Goal: Task Accomplishment & Management: Manage account settings

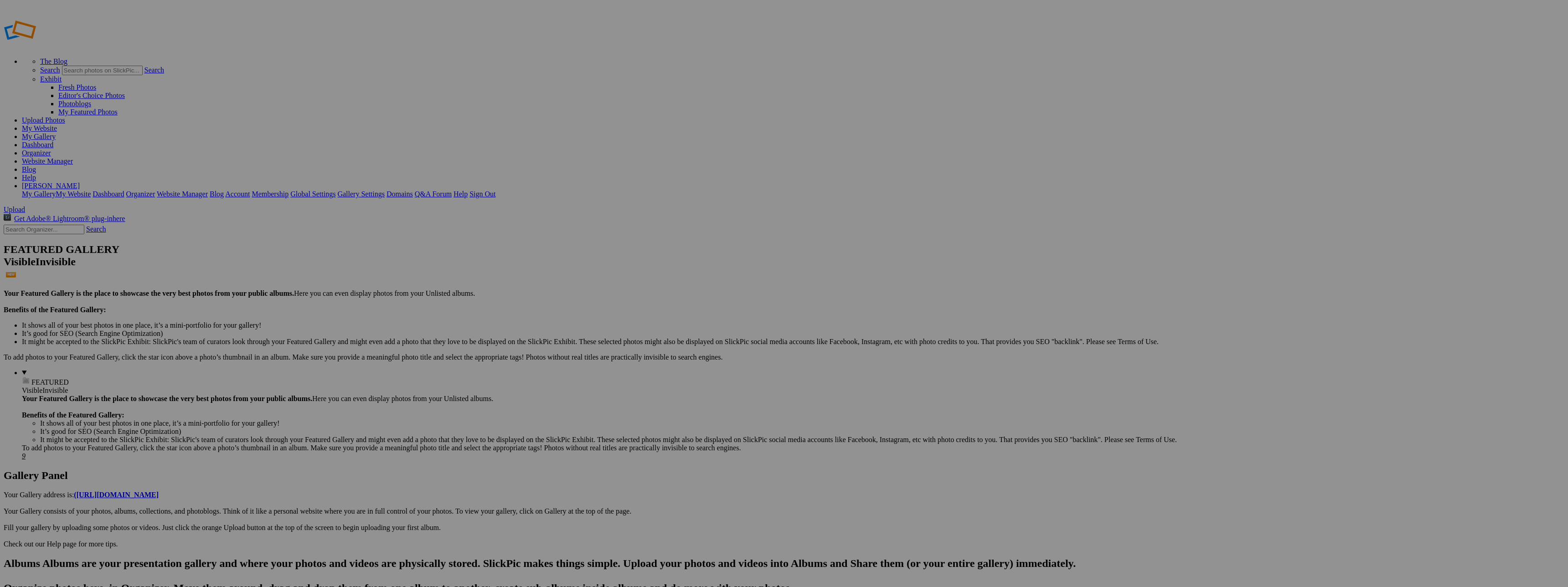
click at [749, 305] on input "text" at bounding box center [713, 310] width 99 height 10
type input "Oaklawn"
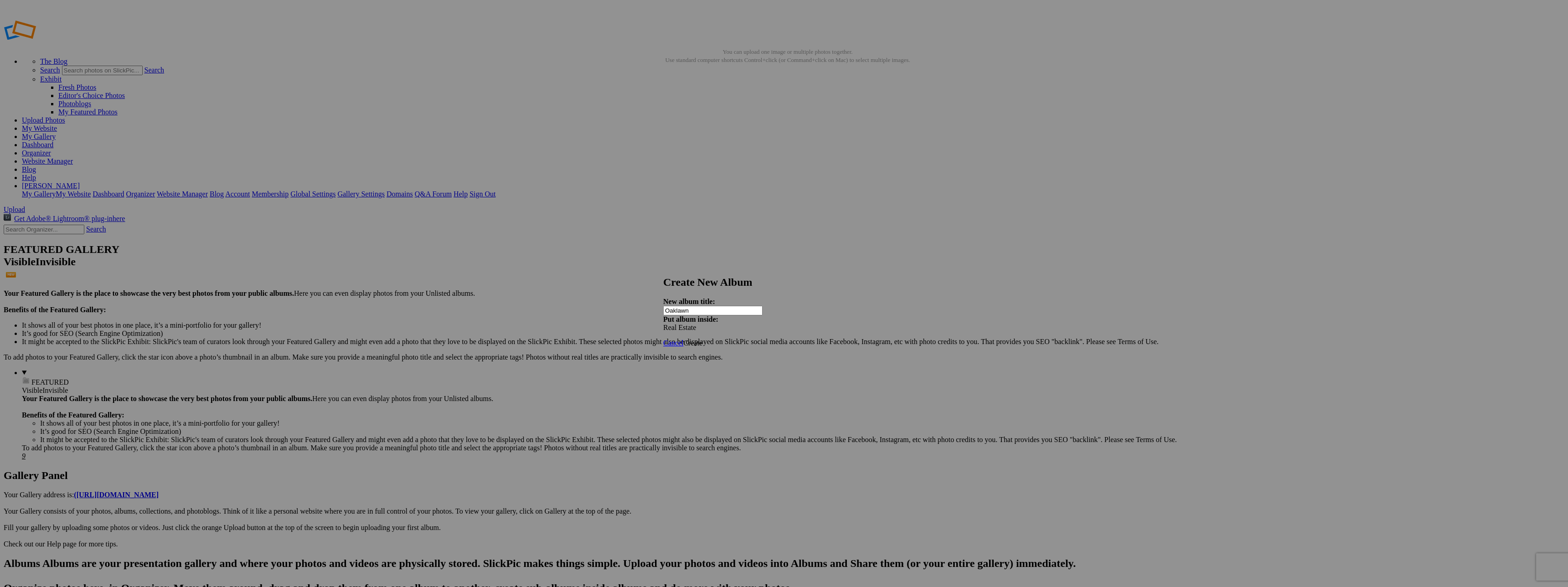
click at [702, 339] on span "Create" at bounding box center [693, 342] width 19 height 8
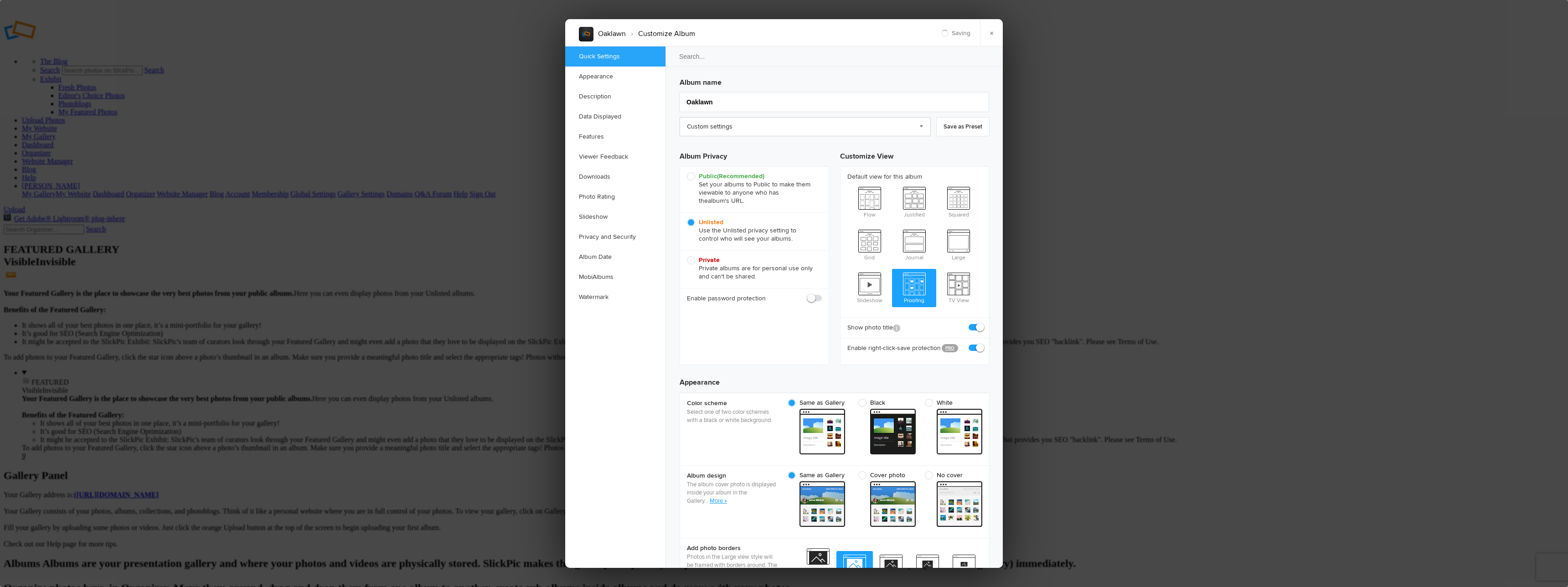
click at [745, 123] on link "Custom settings" at bounding box center [805, 126] width 251 height 19
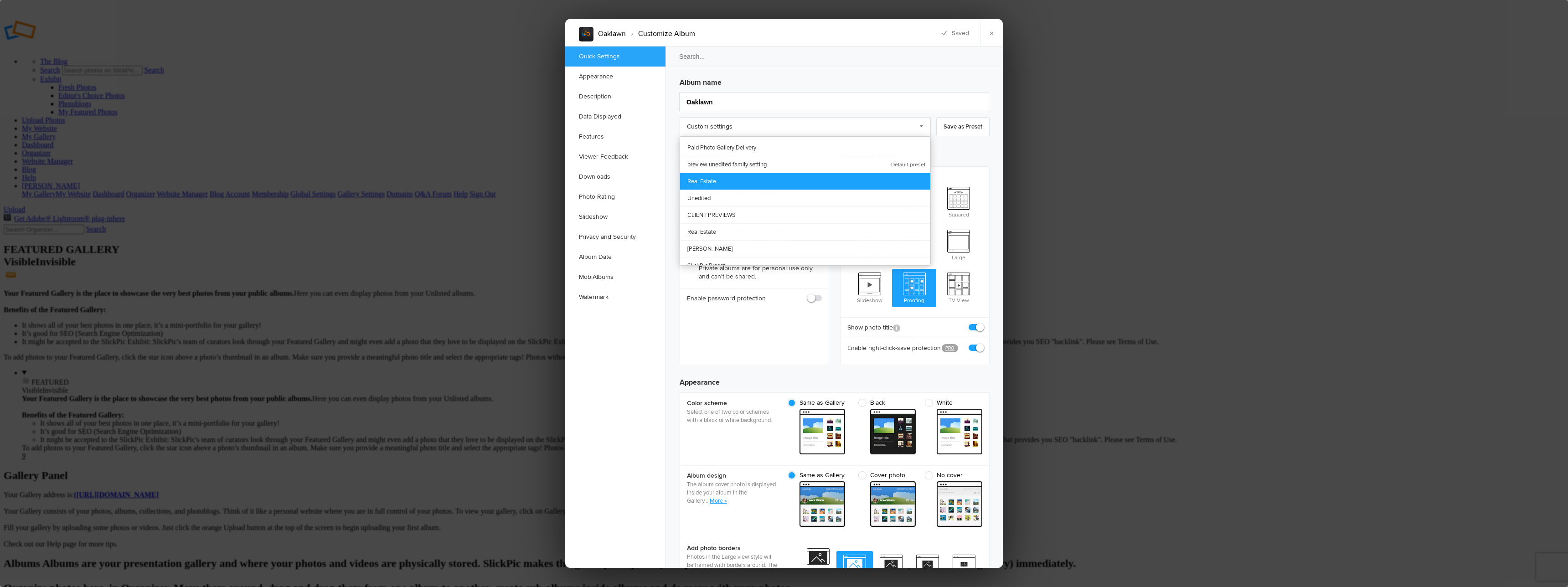
click at [719, 179] on link "Real Estate" at bounding box center [805, 181] width 250 height 17
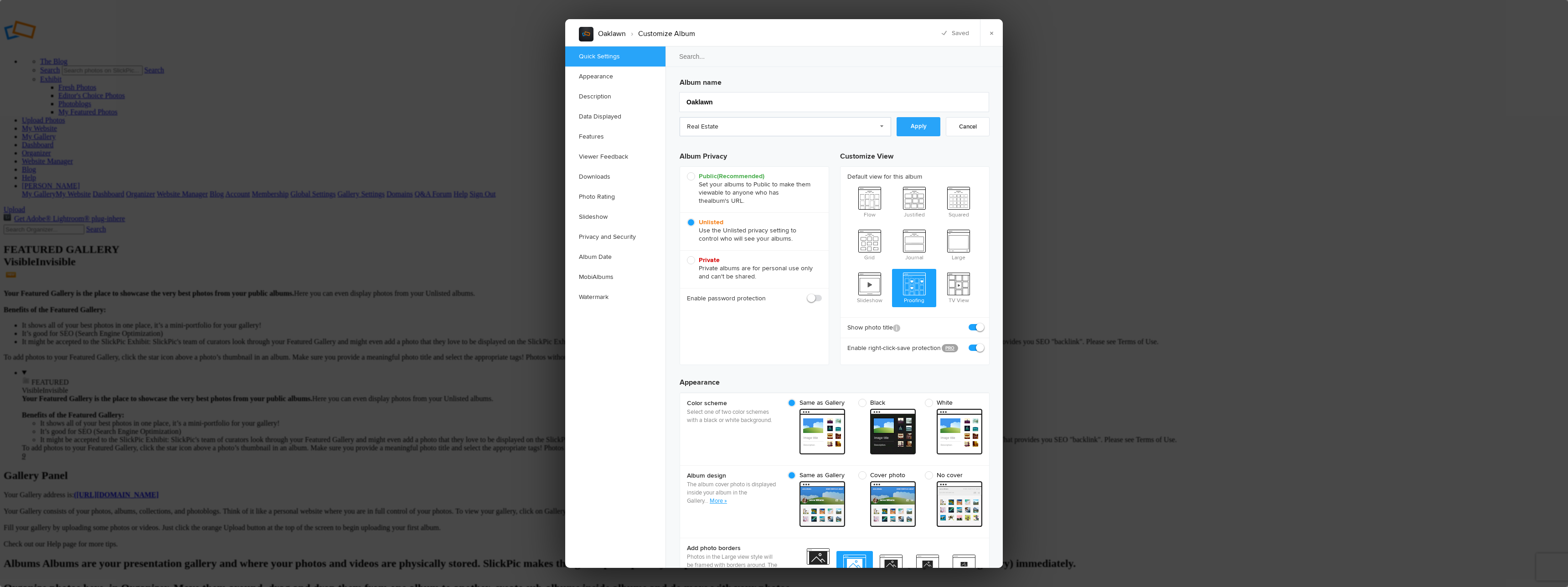
click at [917, 130] on link "Apply" at bounding box center [919, 126] width 44 height 19
radio input "true"
checkbox input "true"
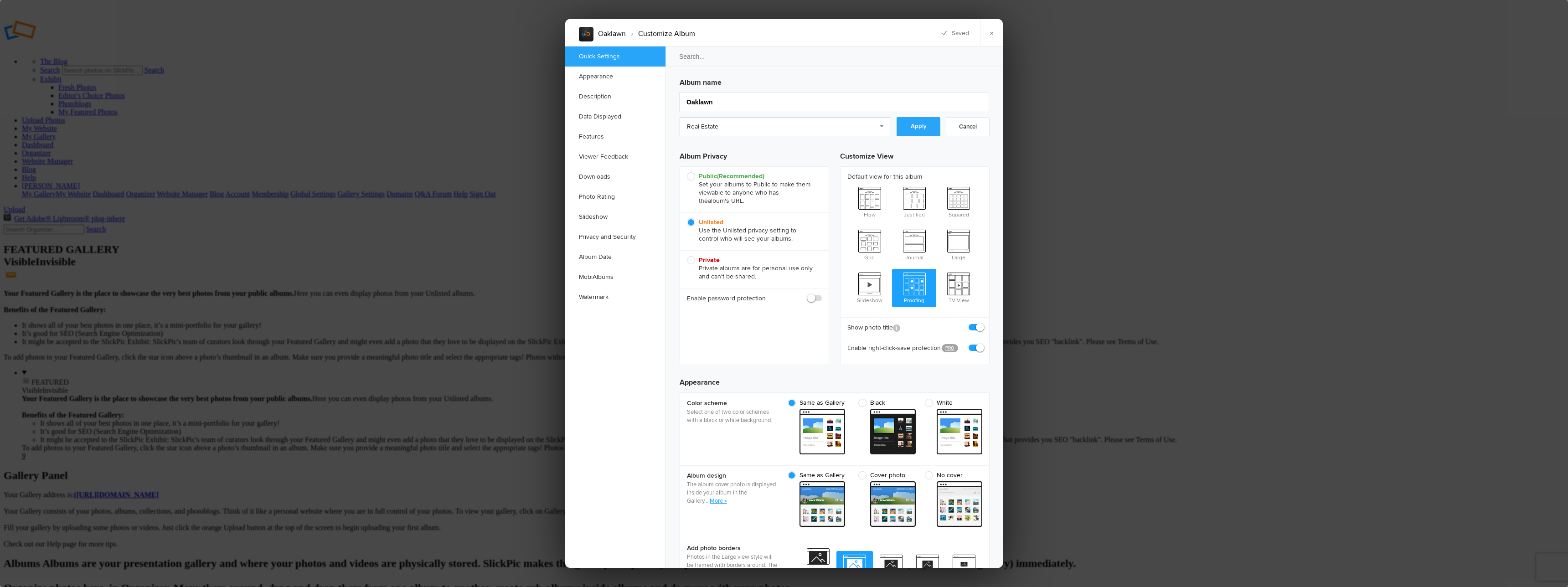
checkbox input "false"
checkbox input "true"
checkbox input "false"
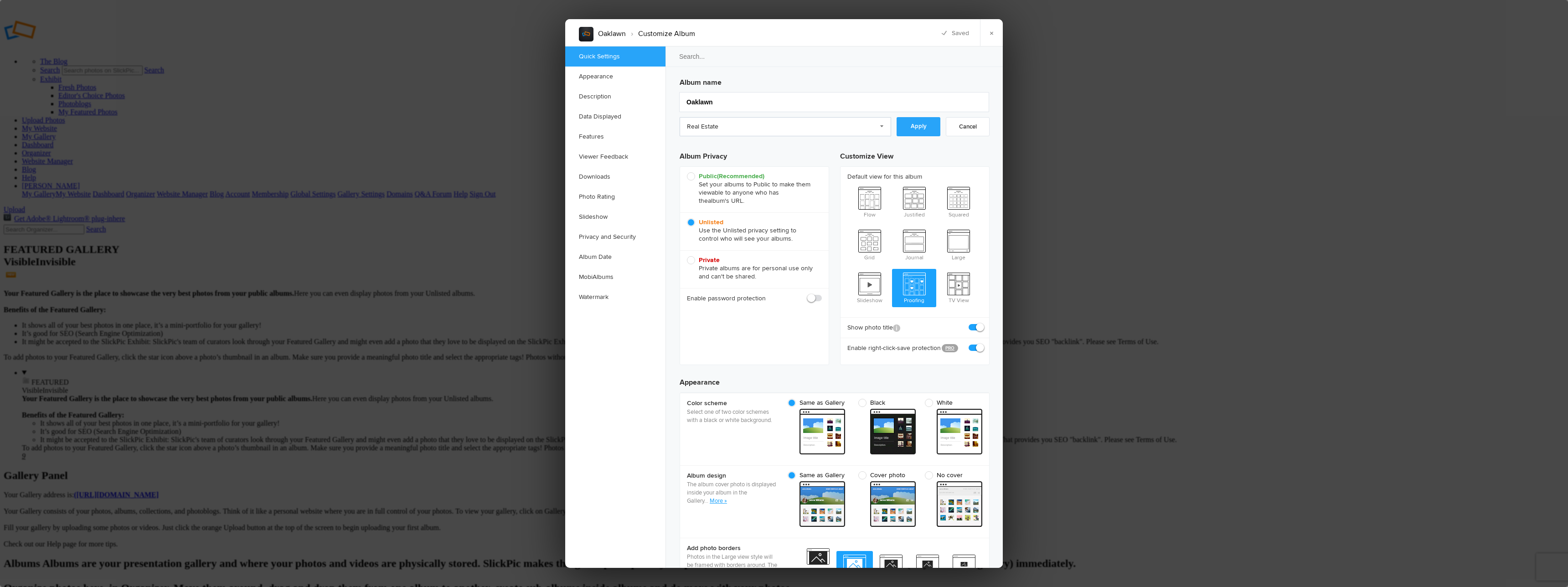
checkbox input "false"
click at [993, 33] on link "×" at bounding box center [991, 32] width 23 height 27
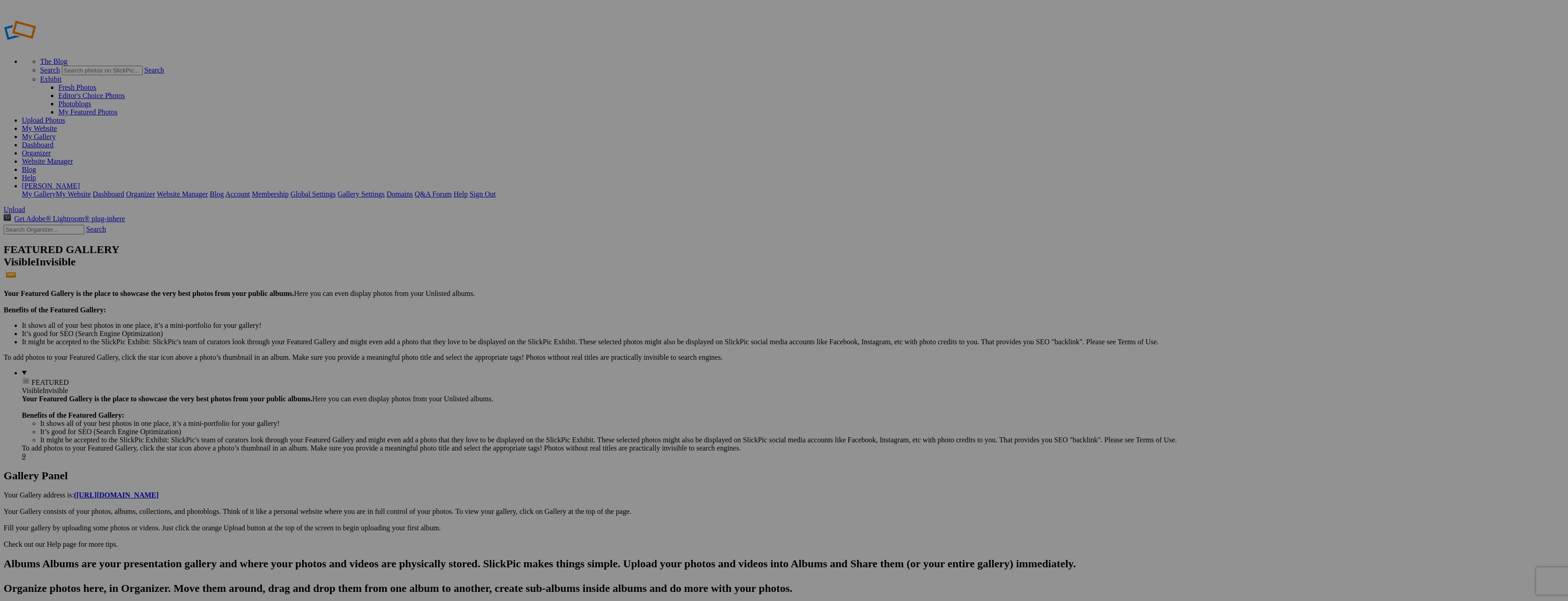
type input "Oaklawn"
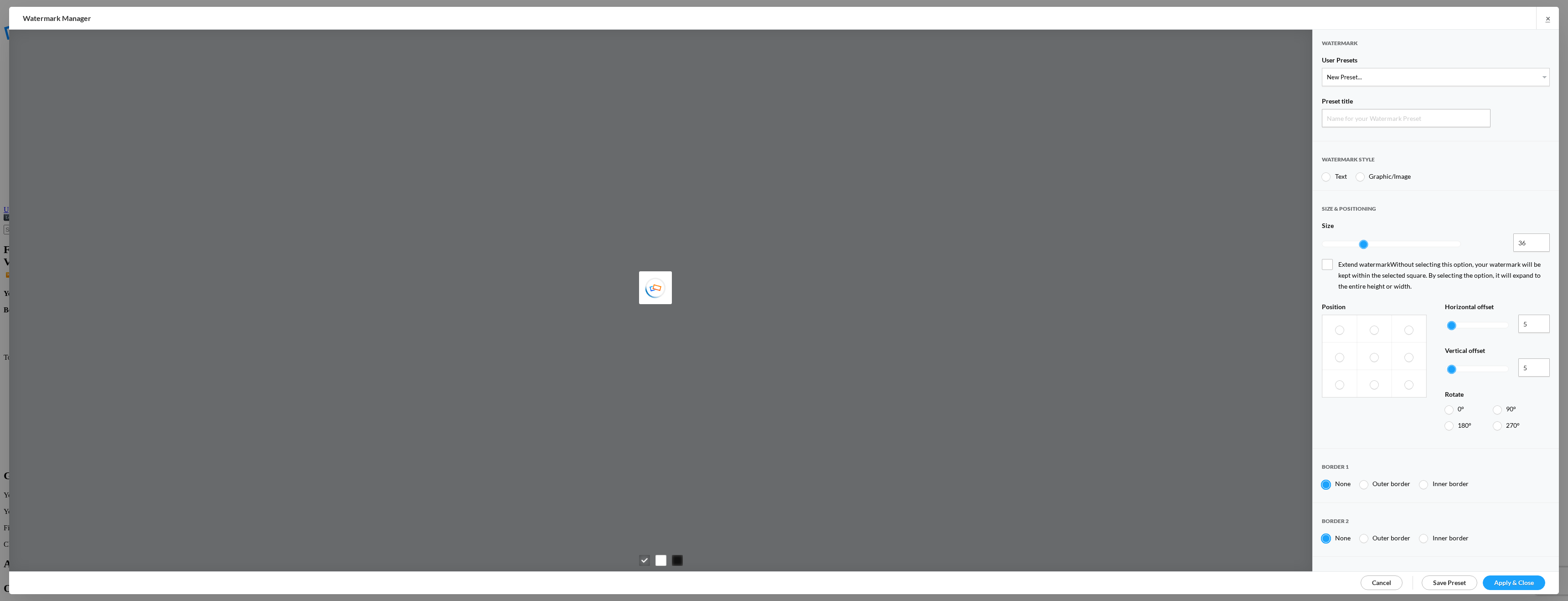
type input "Watermark-8/16/2025"
radio input "true"
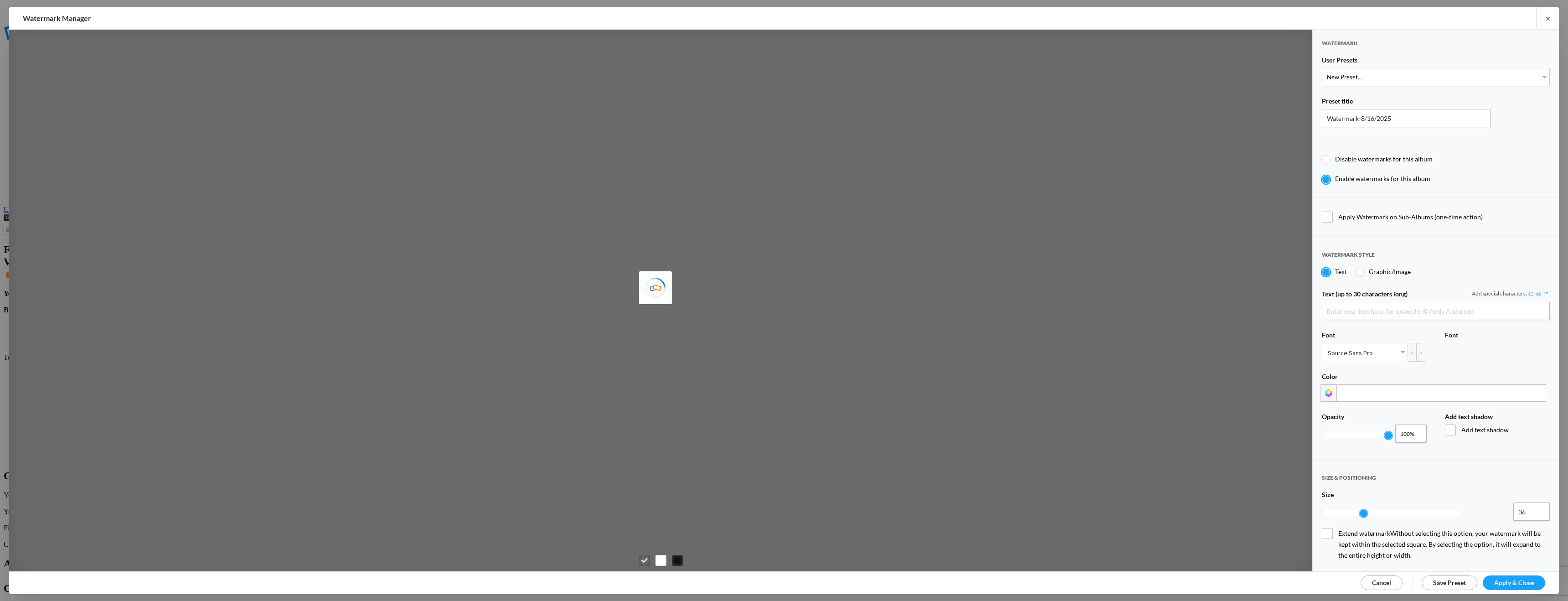
type input "Steve Friedman"
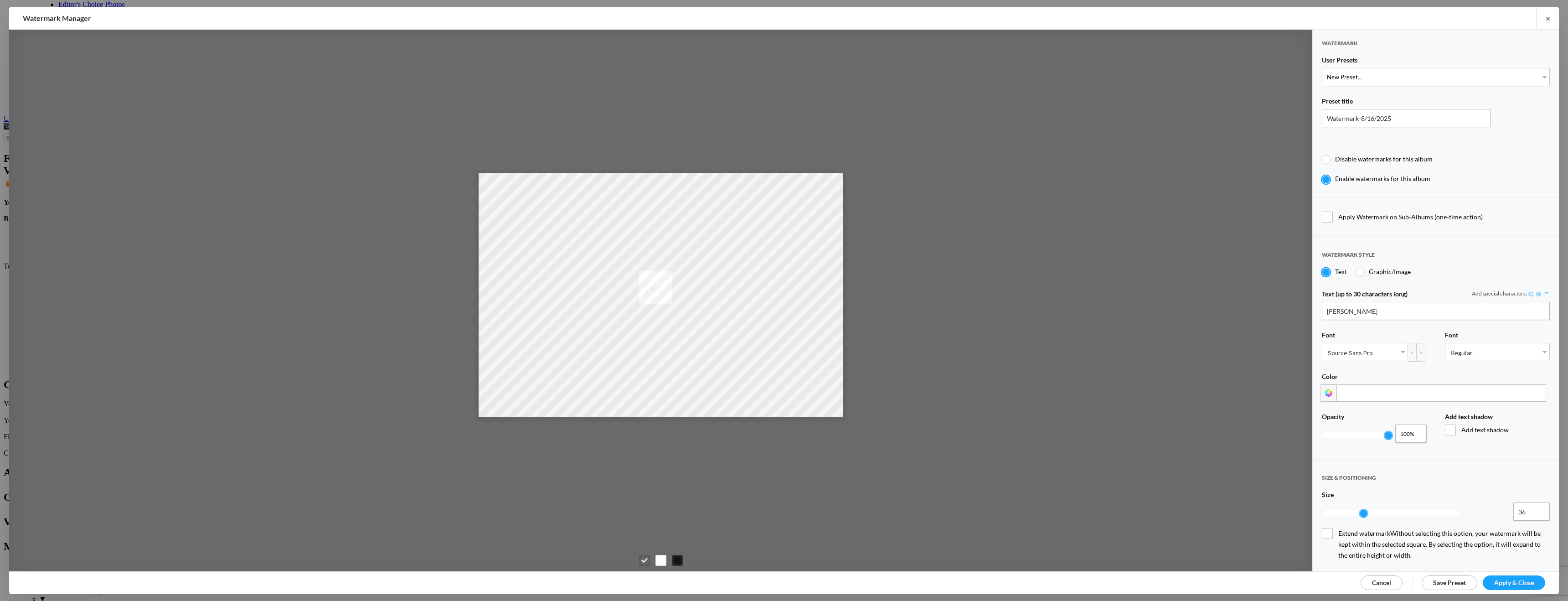
click at [1326, 158] on div at bounding box center [1326, 159] width 8 height 8
click at [1322, 155] on input "Disable watermarks for this album" at bounding box center [1321, 155] width 1 height 1
radio input "true"
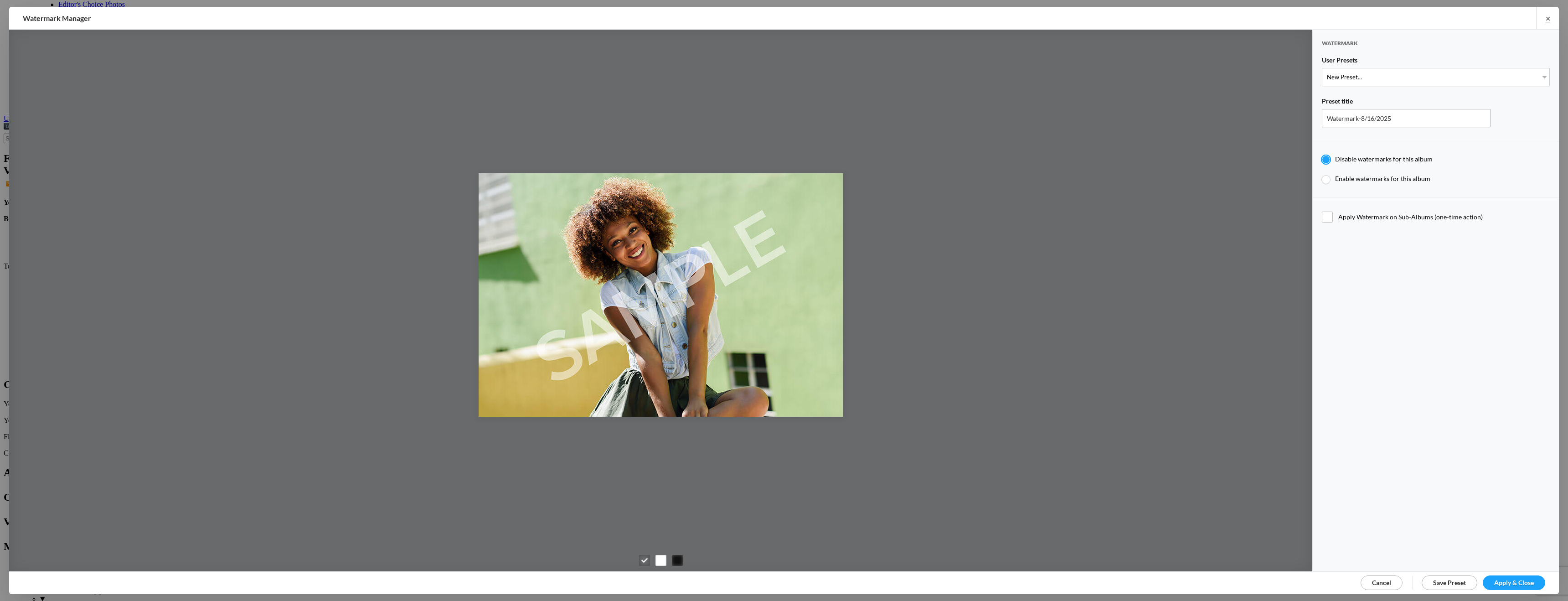
click at [1505, 583] on span "Apply & Close" at bounding box center [1514, 582] width 40 height 8
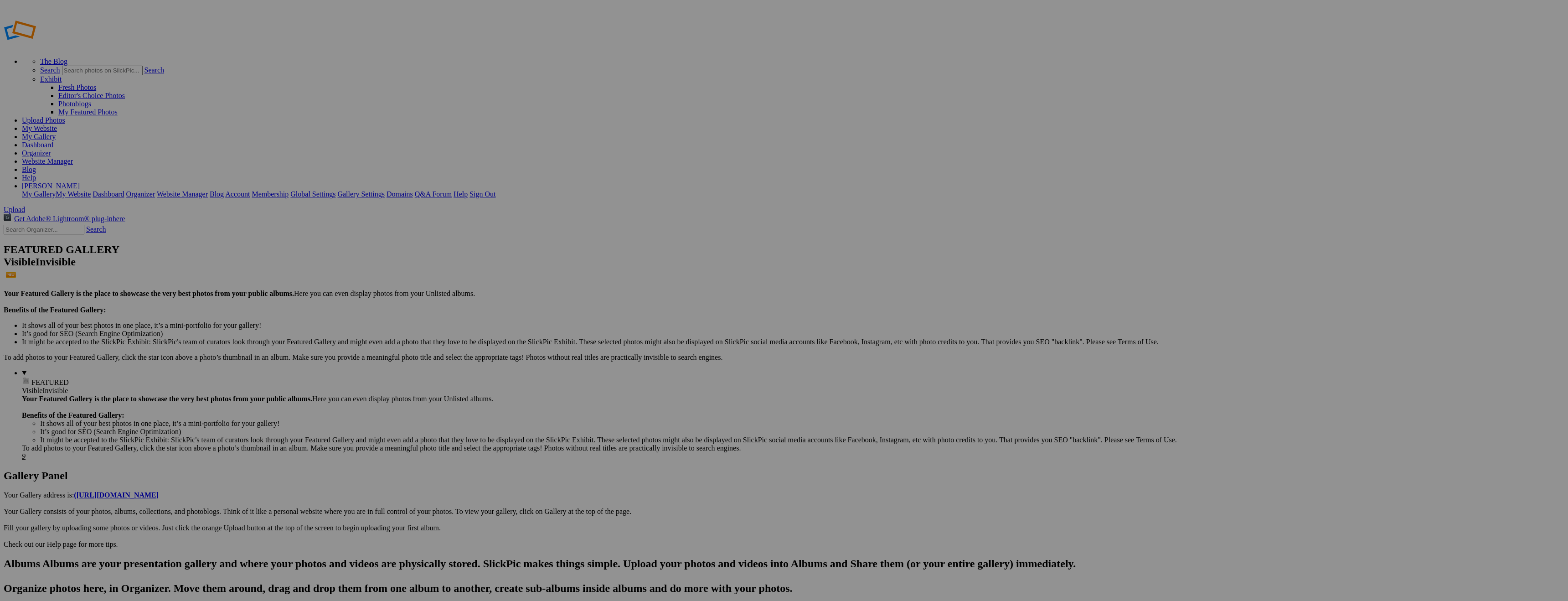
scroll to position [91, 0]
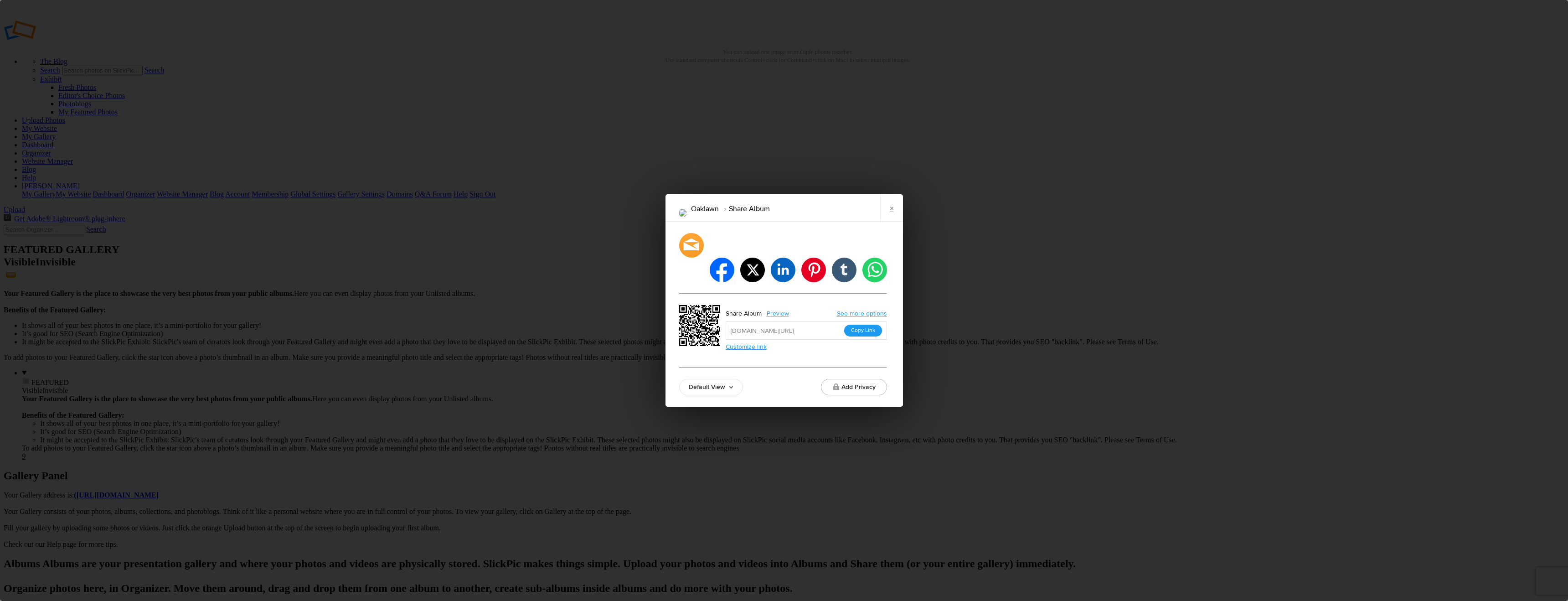
click at [863, 325] on button "Copy Link" at bounding box center [863, 330] width 38 height 12
click at [895, 222] on link "×" at bounding box center [891, 208] width 23 height 27
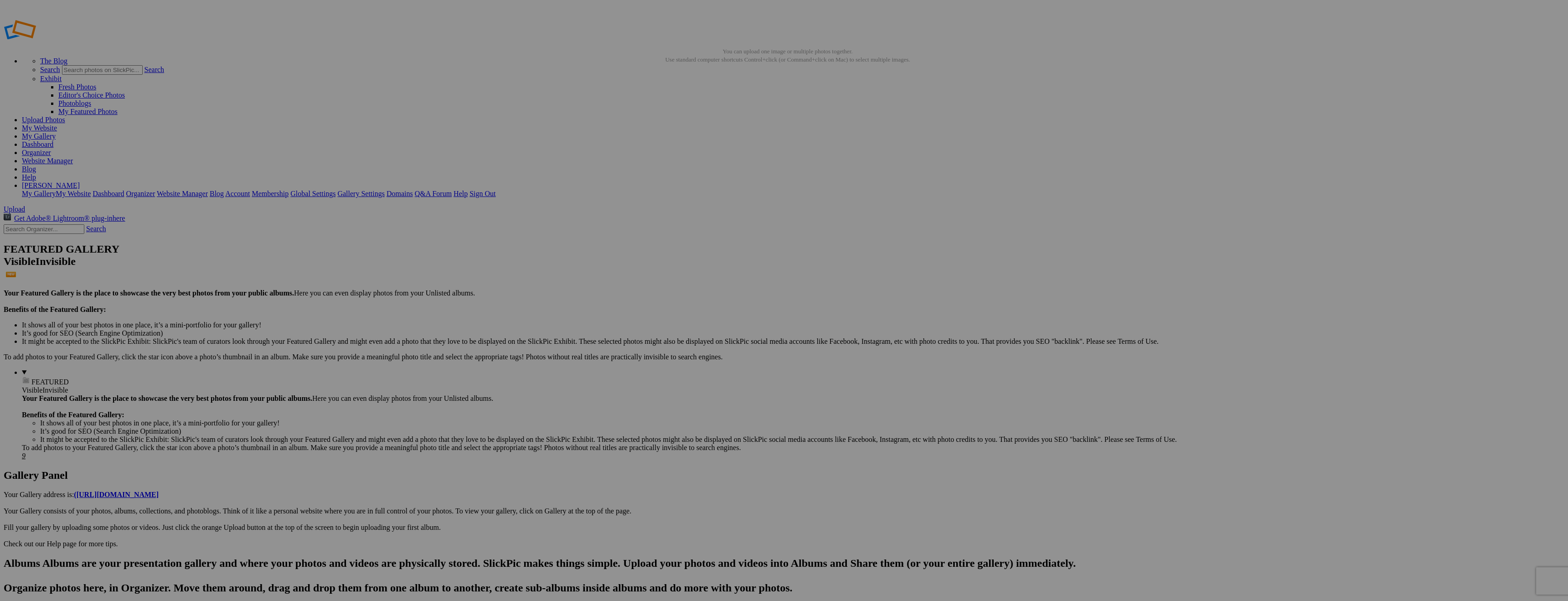
click at [692, 373] on span "Ok" at bounding box center [688, 370] width 9 height 8
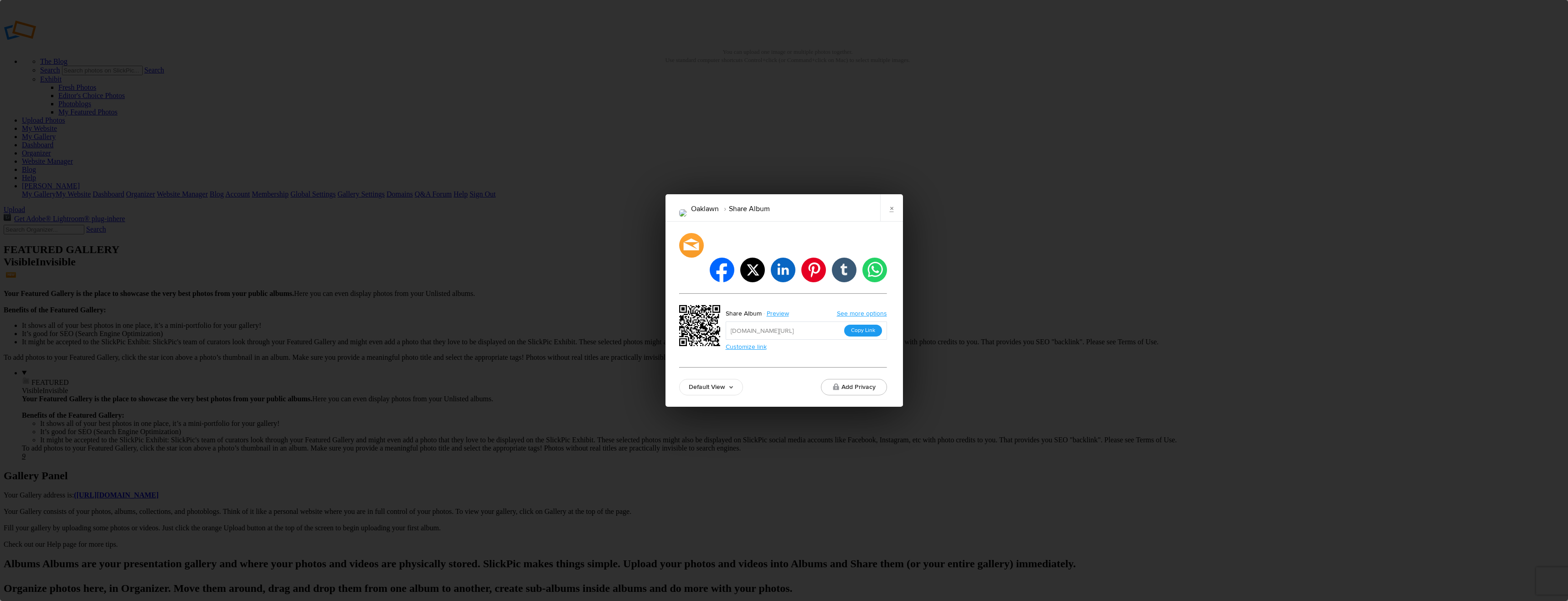
click at [863, 325] on button "Copy Link" at bounding box center [863, 330] width 38 height 12
click at [887, 219] on link "×" at bounding box center [891, 208] width 23 height 27
